Goal: Task Accomplishment & Management: Use online tool/utility

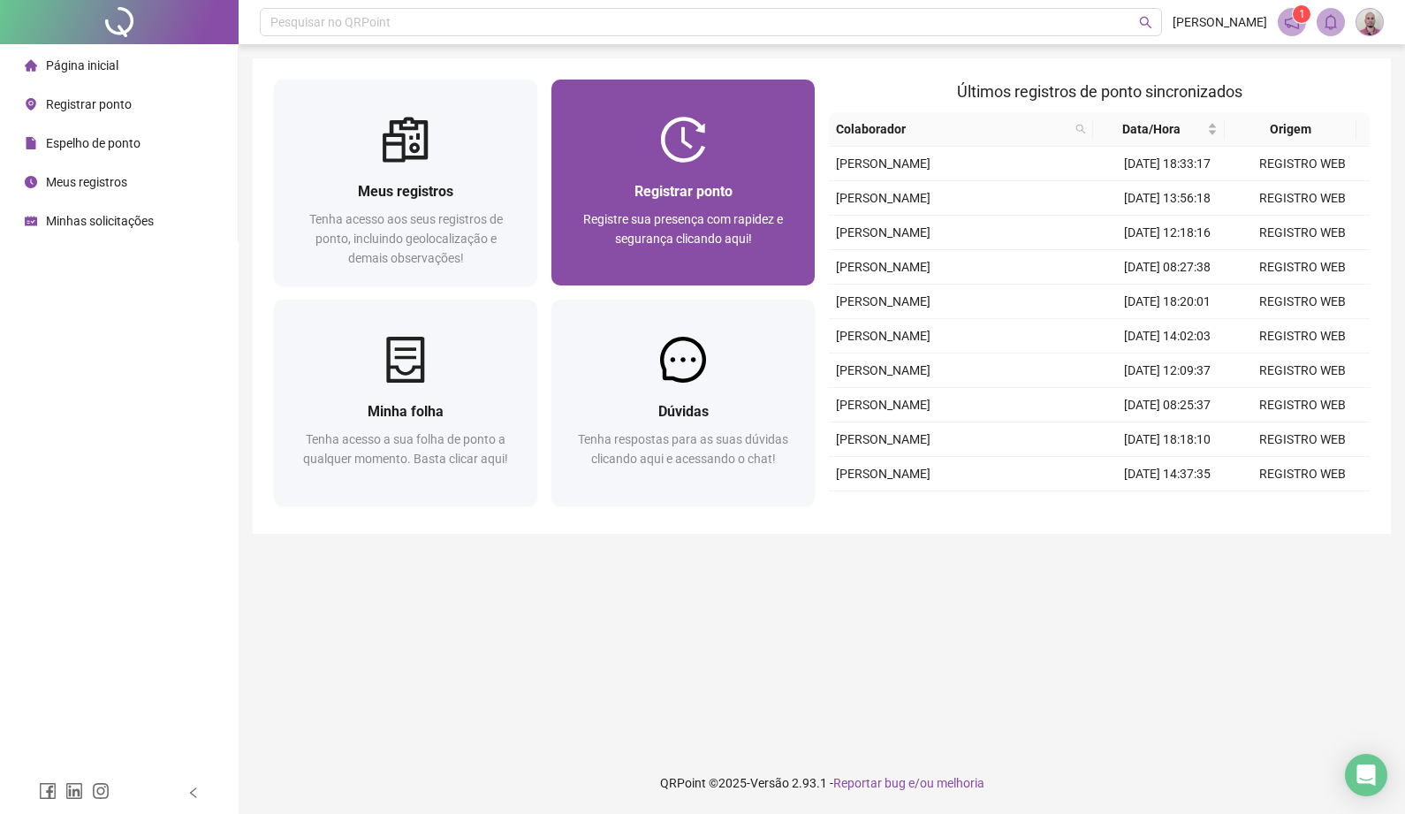
click at [702, 197] on span "Registrar ponto" at bounding box center [683, 191] width 98 height 17
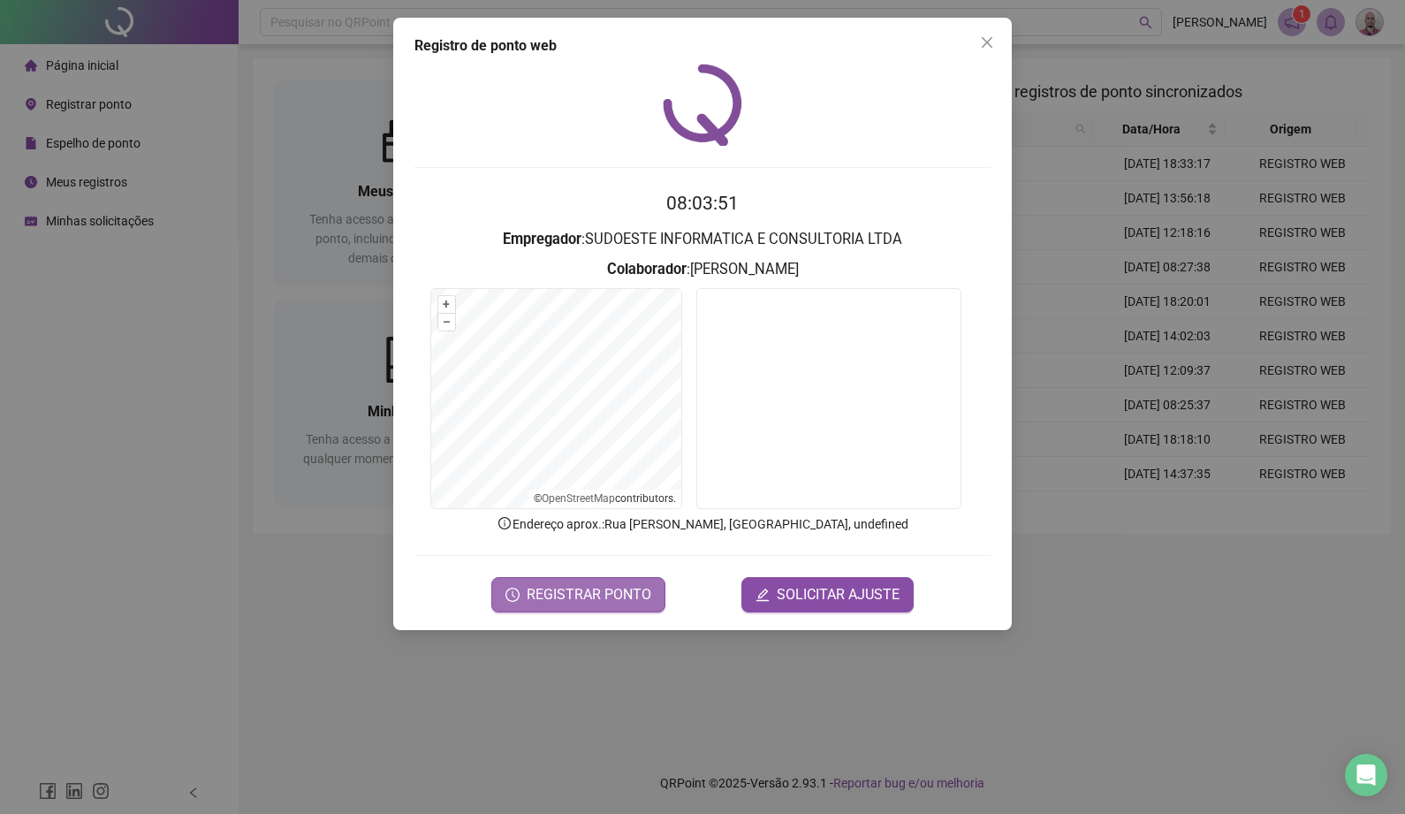
click at [589, 595] on span "REGISTRAR PONTO" at bounding box center [588, 594] width 125 height 21
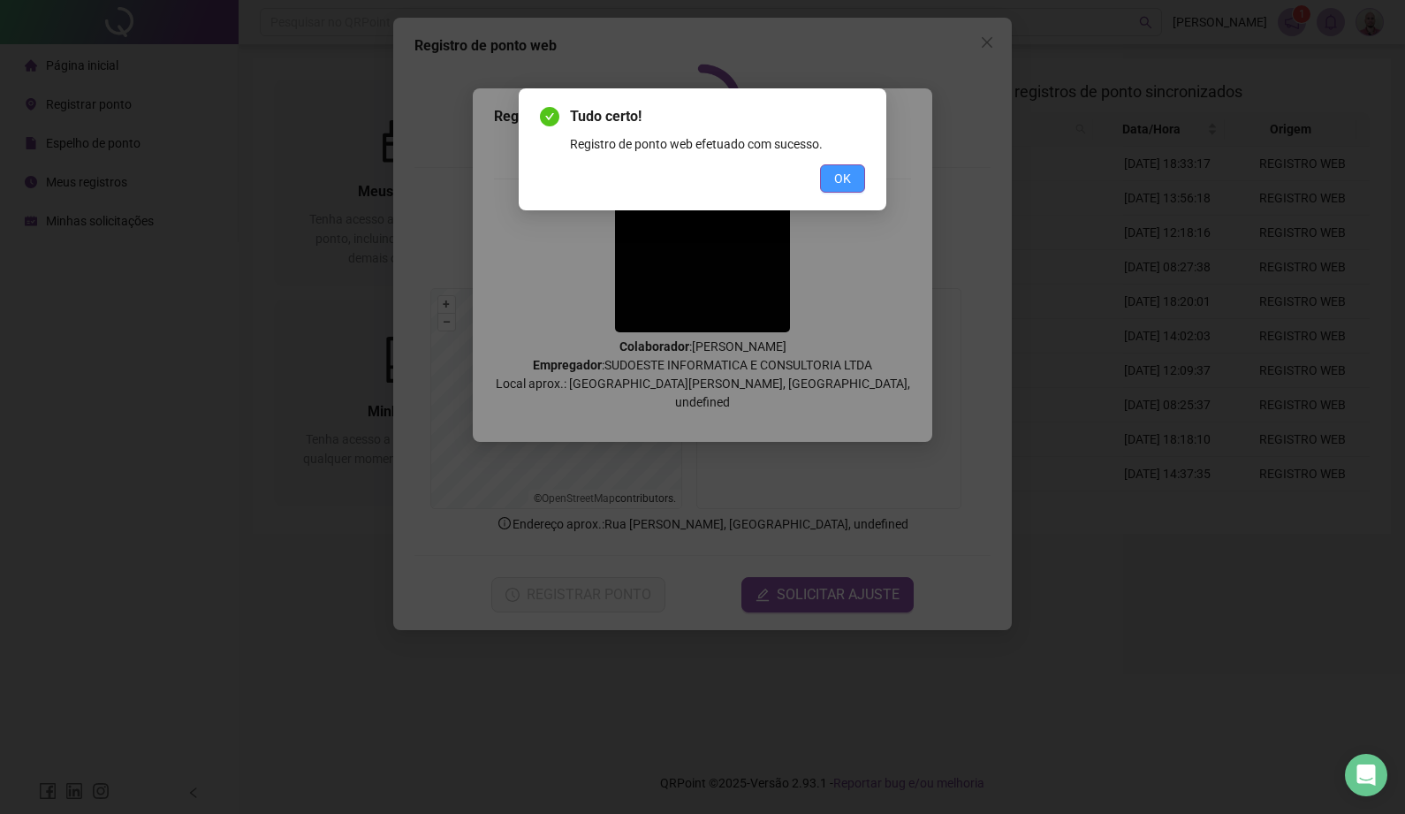
click at [836, 178] on span "OK" at bounding box center [842, 178] width 17 height 19
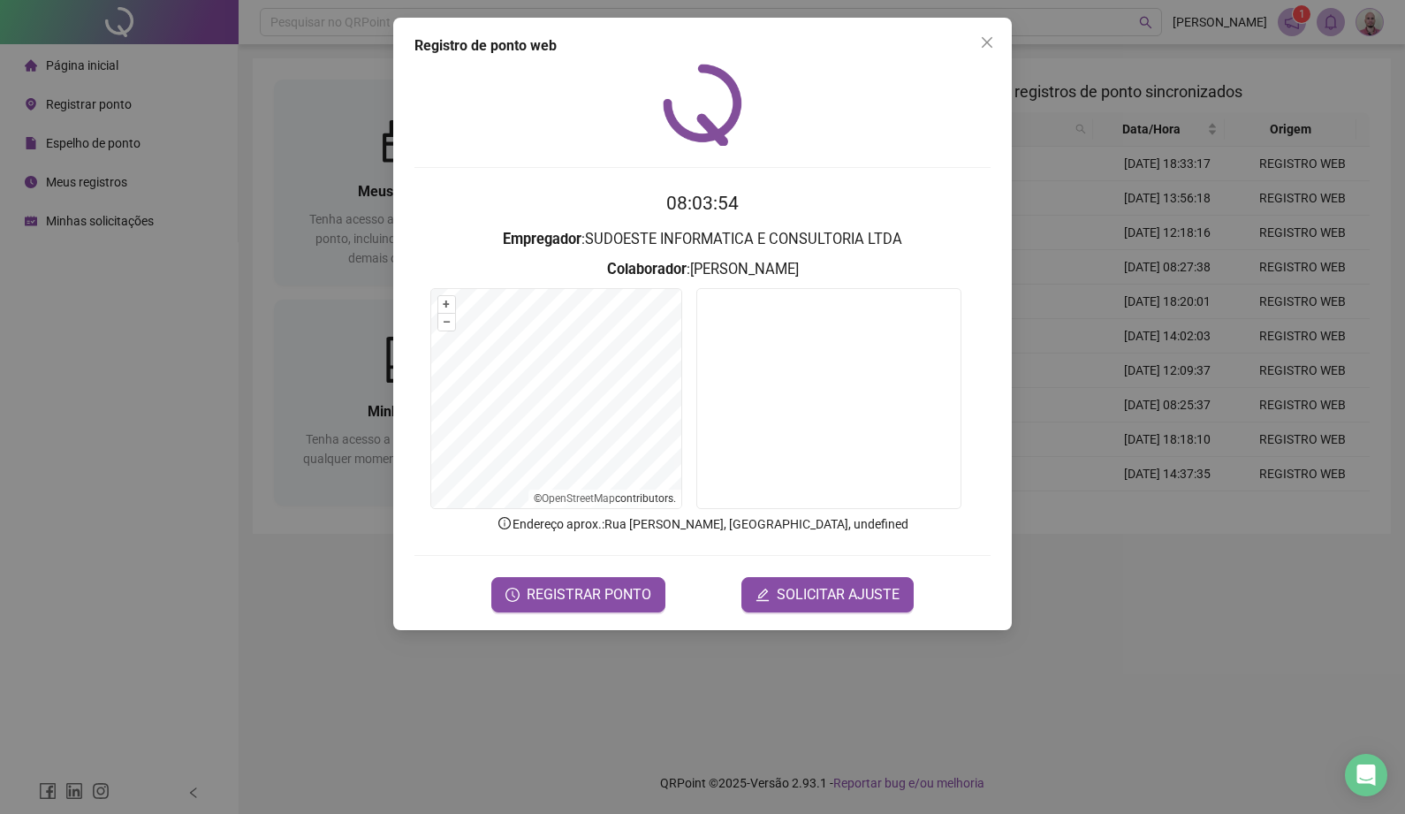
click at [187, 270] on div "Registro de ponto web 08:03:54 Empregador : SUDOESTE INFORMATICA E CONSULTORIA …" at bounding box center [702, 407] width 1405 height 814
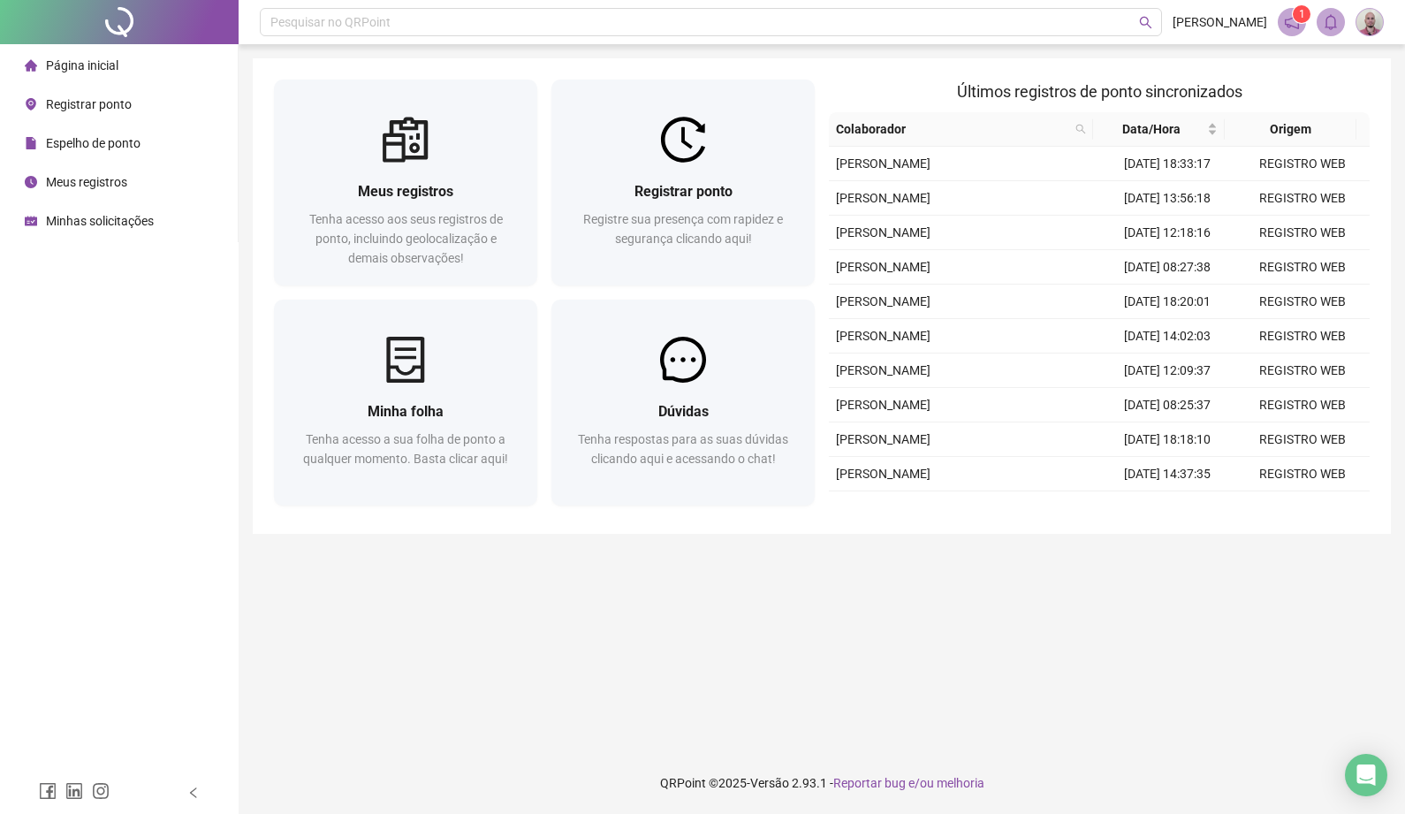
click at [138, 223] on span "Minhas solicitações" at bounding box center [100, 221] width 108 height 14
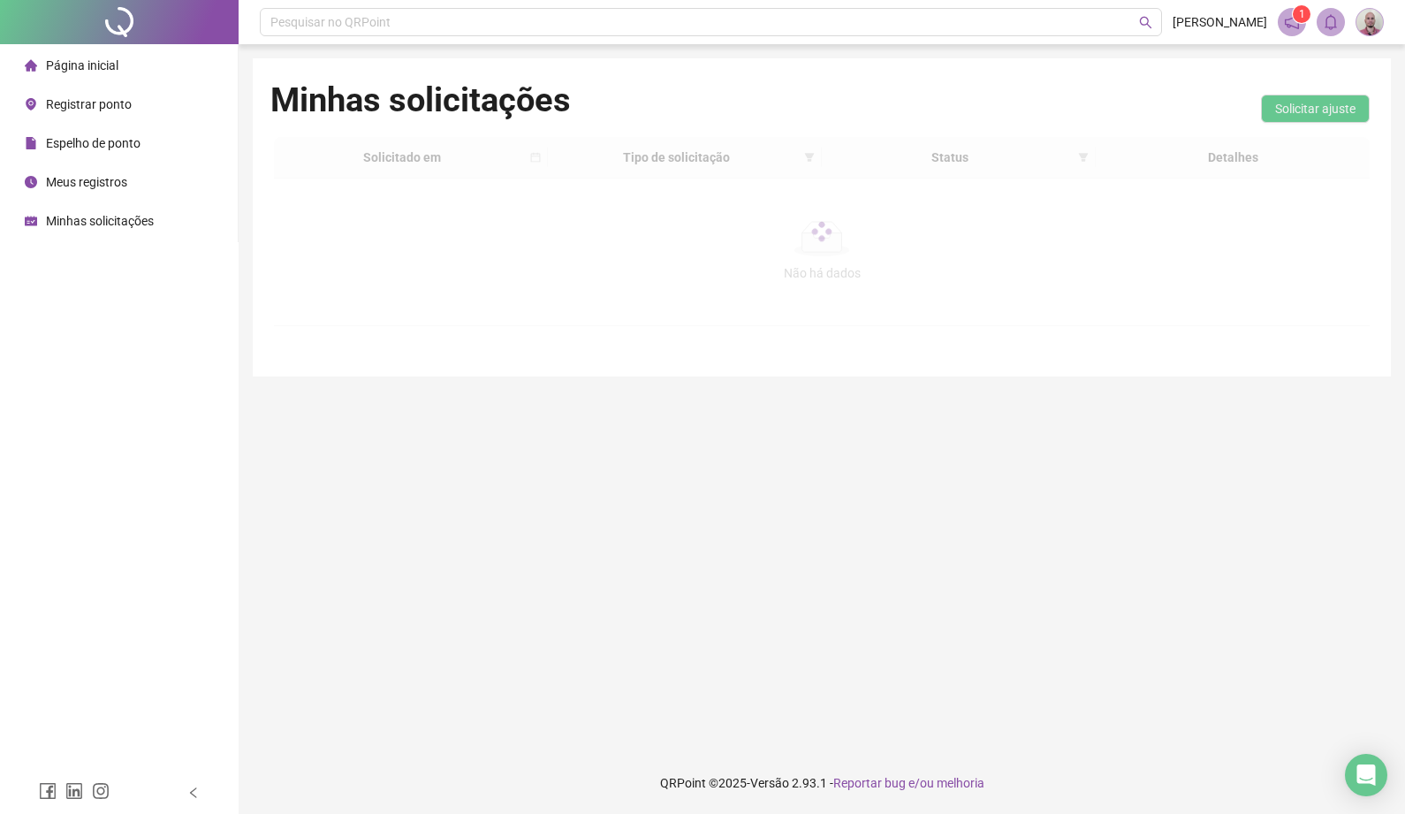
click at [99, 66] on span "Página inicial" at bounding box center [82, 65] width 72 height 14
